Goal: Transaction & Acquisition: Purchase product/service

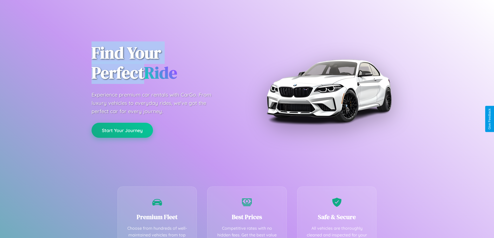
click at [122, 131] on button "Start Your Journey" at bounding box center [122, 130] width 61 height 15
click at [122, 130] on button "Start Your Journey" at bounding box center [122, 130] width 61 height 15
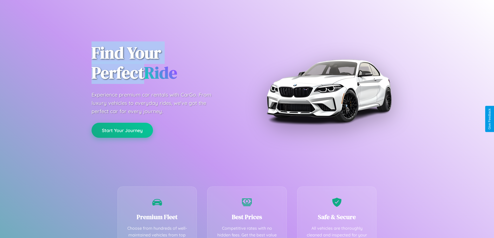
click at [122, 130] on button "Start Your Journey" at bounding box center [122, 130] width 61 height 15
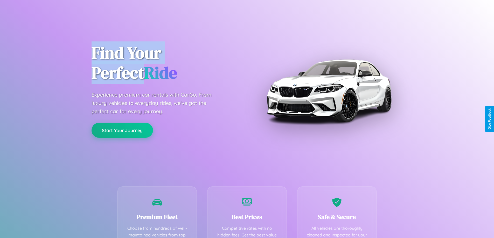
click at [122, 130] on button "Start Your Journey" at bounding box center [122, 130] width 61 height 15
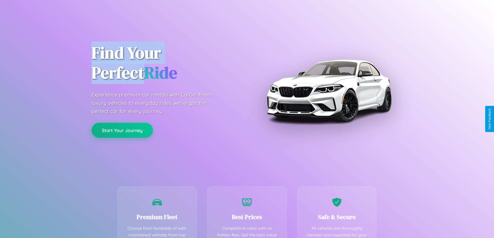
click at [122, 130] on button "Start Your Journey" at bounding box center [122, 130] width 61 height 15
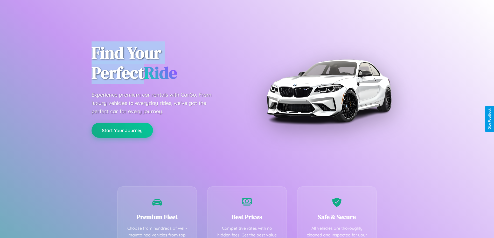
click at [122, 130] on button "Start Your Journey" at bounding box center [122, 130] width 61 height 15
